Goal: Information Seeking & Learning: Learn about a topic

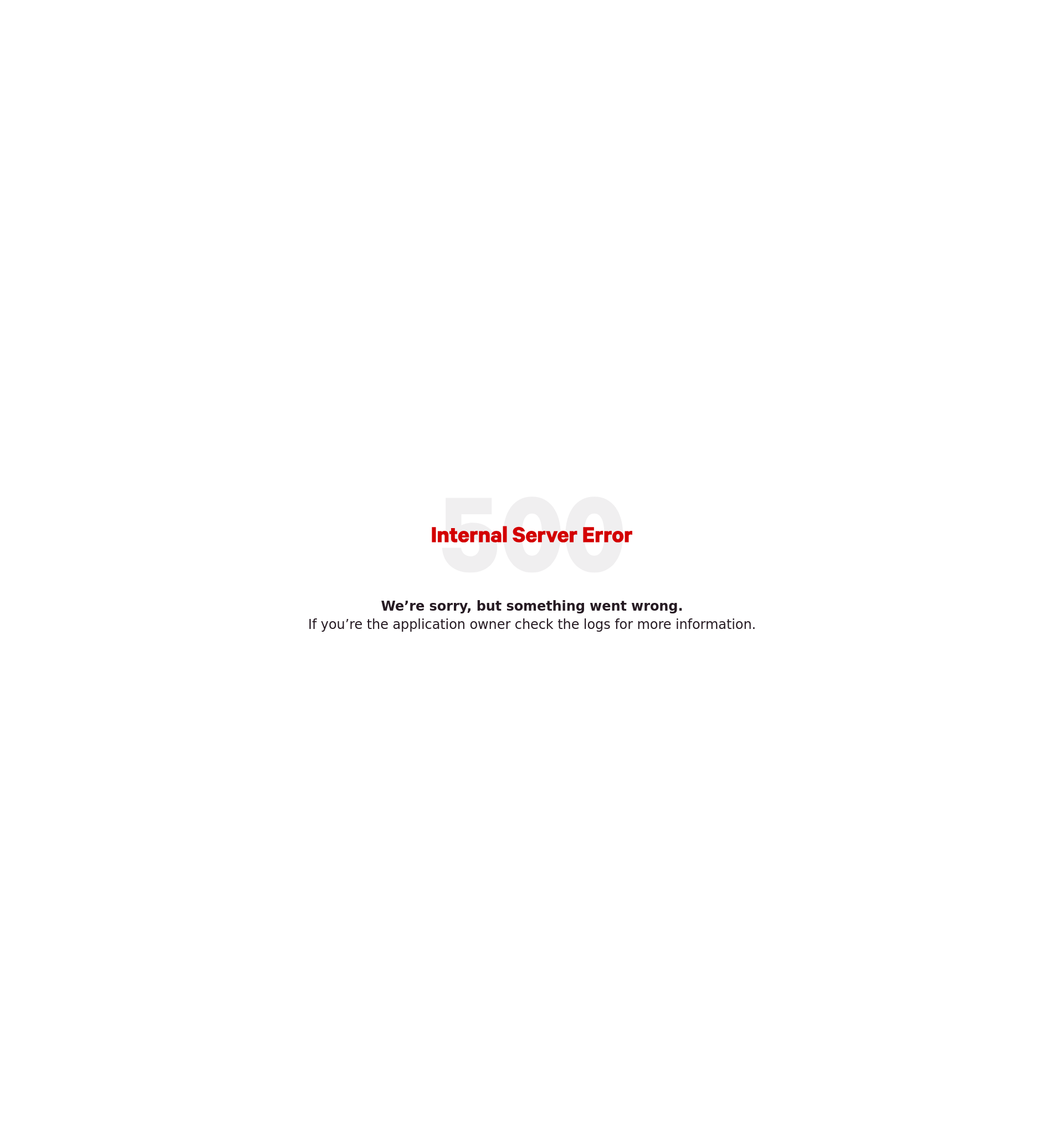
click at [325, 488] on main "We’re sorry, but something went wrong. If you’re the application owner check th…" at bounding box center [532, 566] width 519 height 209
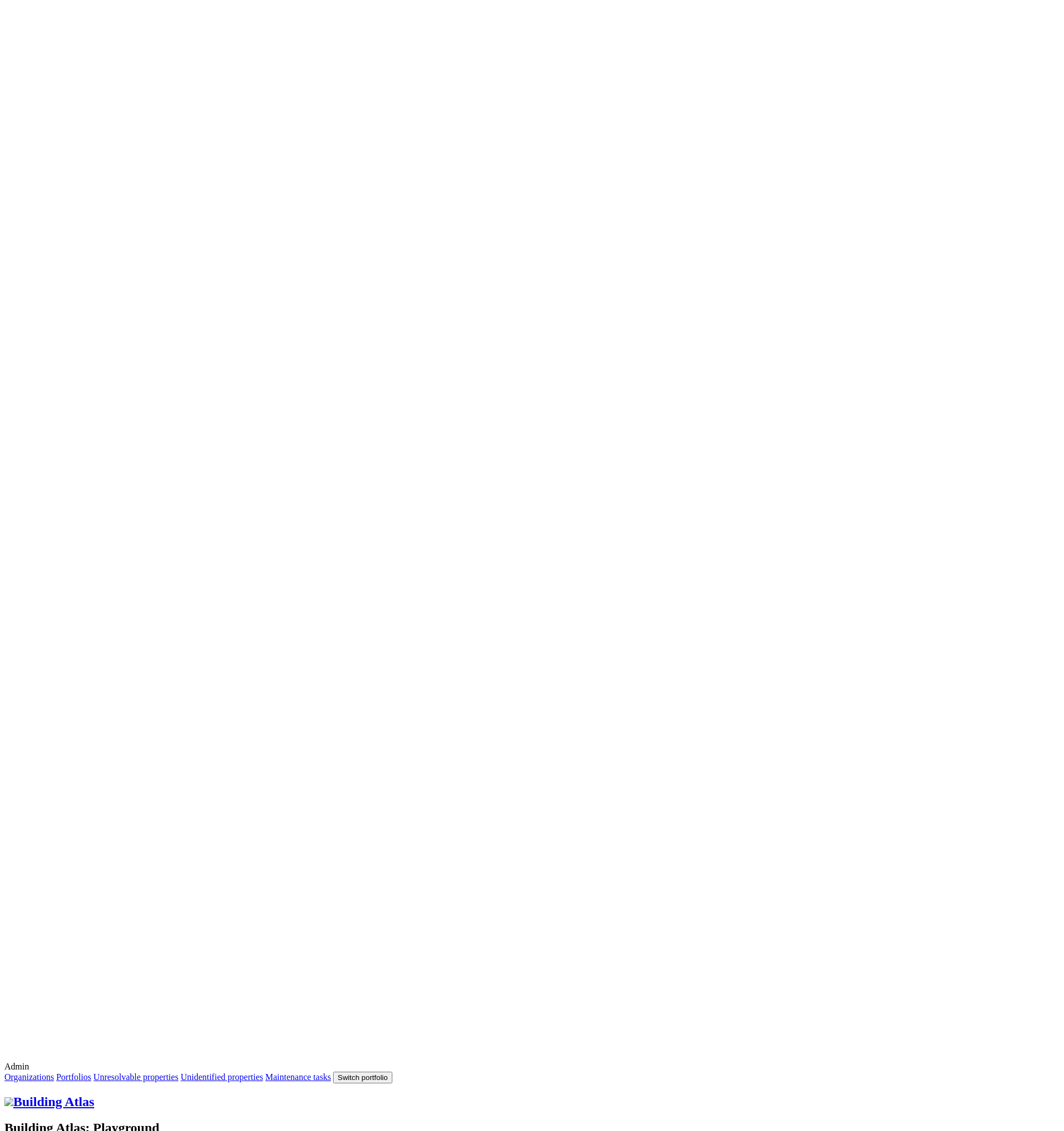
click at [392, 1071] on button "Switch portfolio" at bounding box center [362, 1077] width 59 height 12
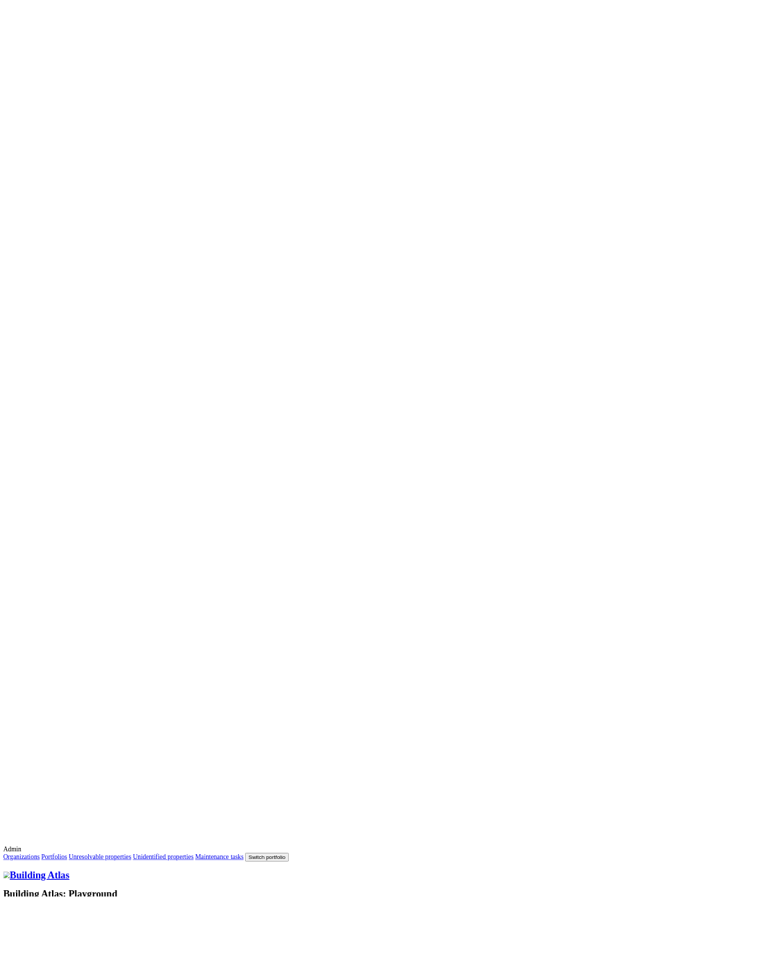
scroll to position [158, 0]
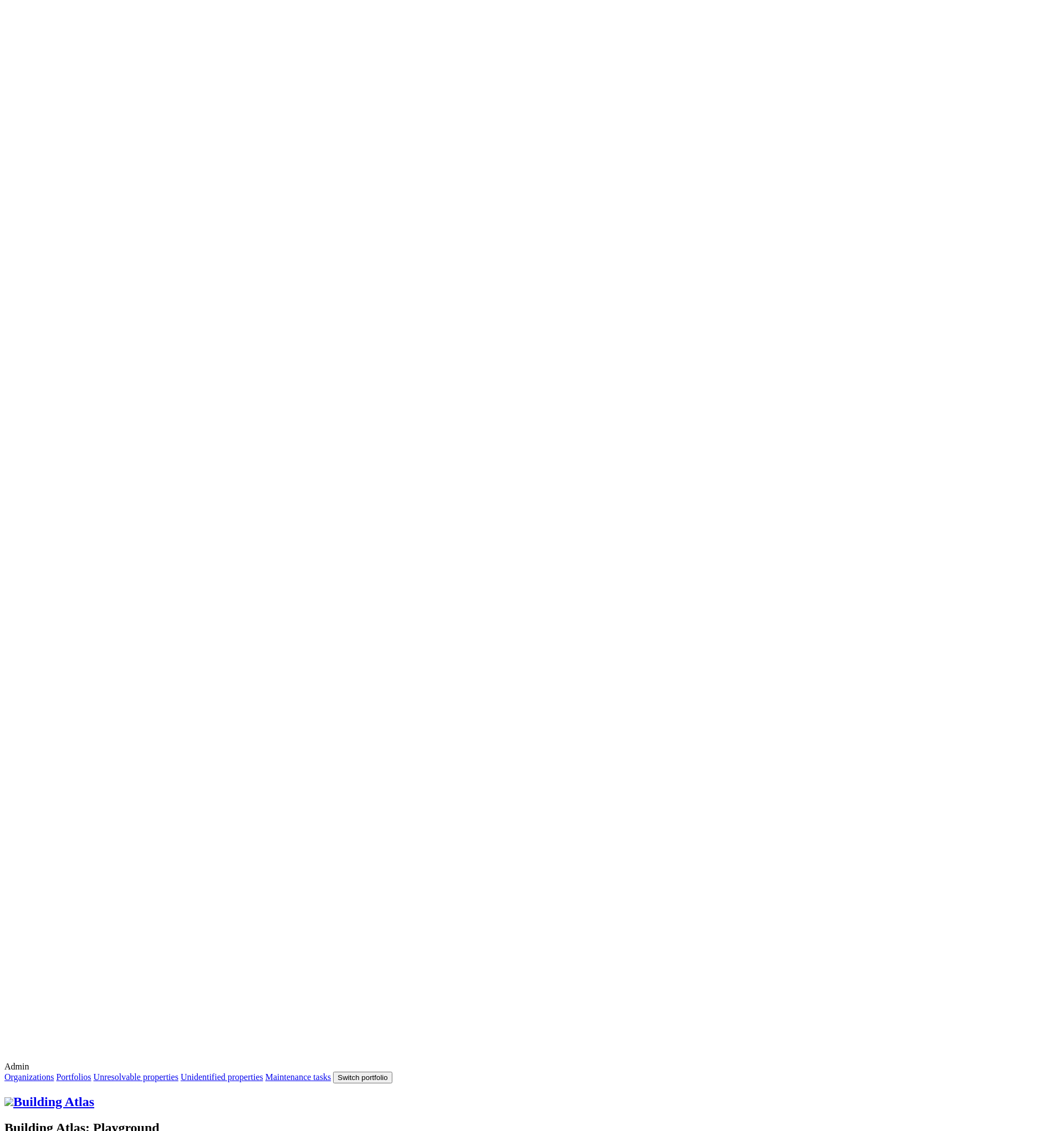
click at [0, 0] on button "E.ON Schools [GEOGRAPHIC_DATA]" at bounding box center [0, 0] width 0 height 0
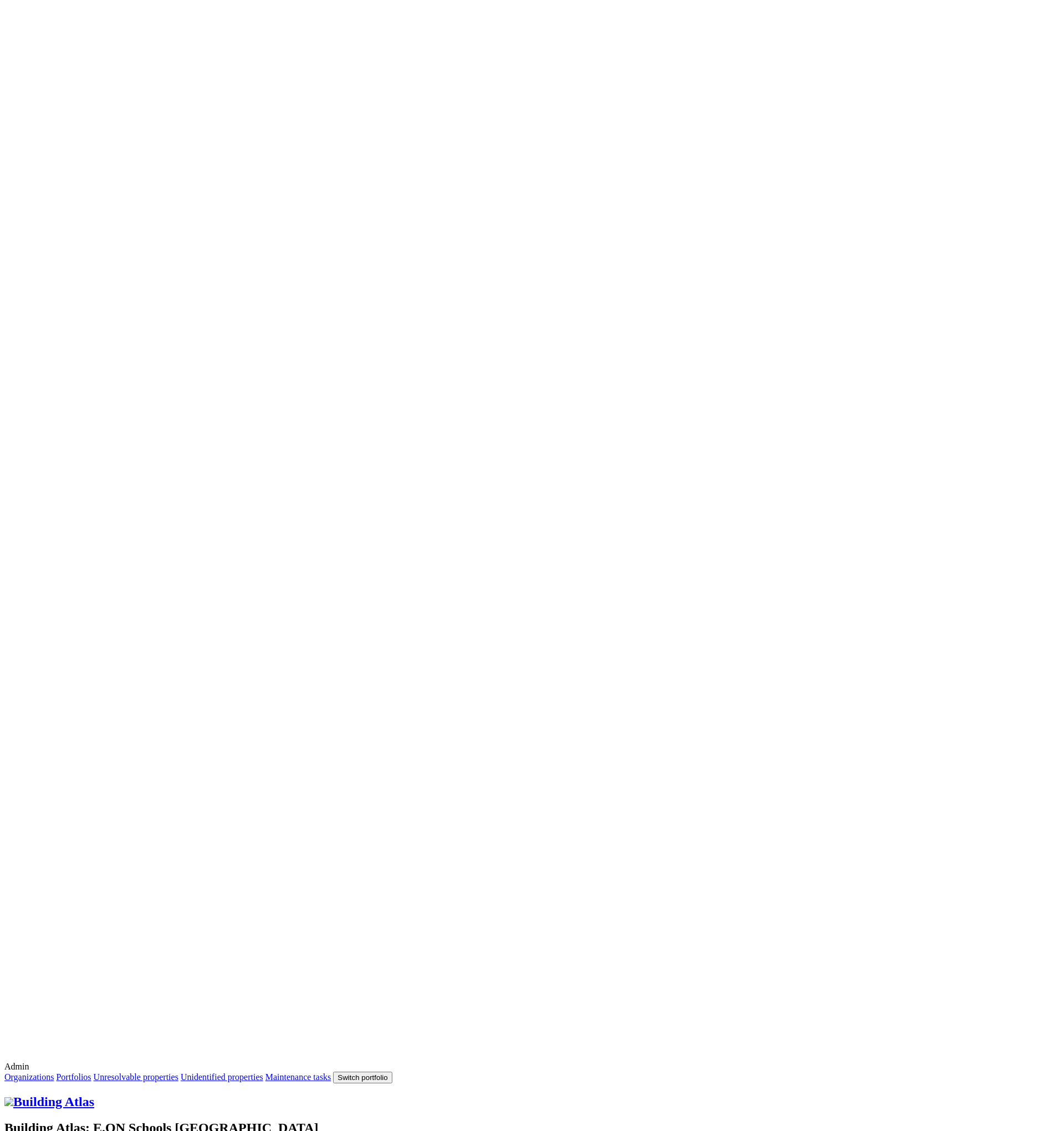
drag, startPoint x: 532, startPoint y: 312, endPoint x: 536, endPoint y: 302, distance: 10.8
